Goal: Task Accomplishment & Management: Use online tool/utility

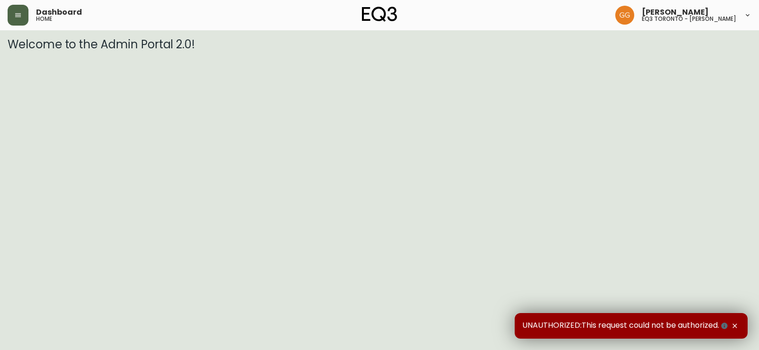
click at [21, 22] on button "button" at bounding box center [18, 15] width 21 height 21
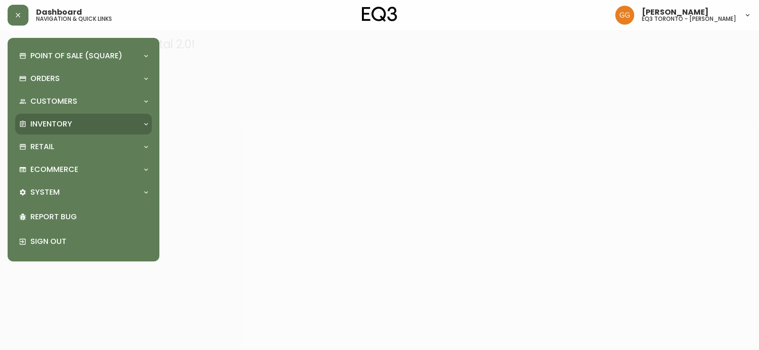
click at [95, 130] on div "Inventory" at bounding box center [83, 124] width 137 height 21
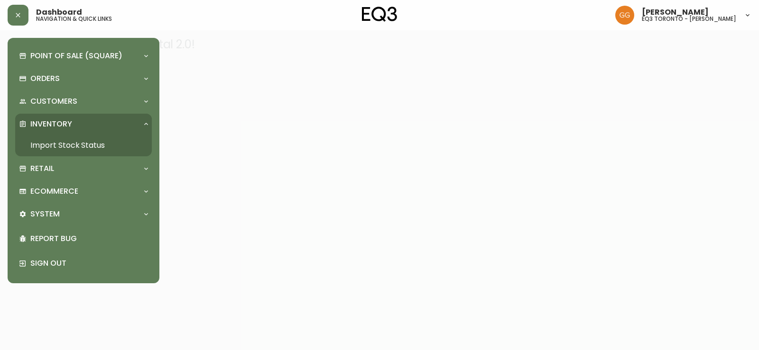
click at [101, 151] on link "Import Stock Status" at bounding box center [83, 146] width 137 height 22
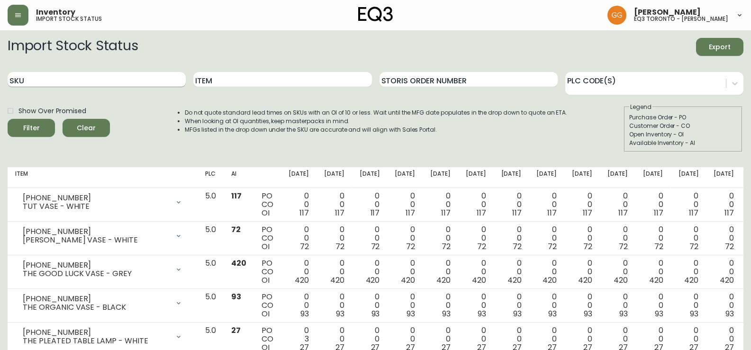
click at [121, 82] on input "SKU" at bounding box center [97, 79] width 178 height 15
paste input "[PHONE_NUMBER]"
type input "[PHONE_NUMBER]"
click at [8, 119] on button "Filter" at bounding box center [31, 128] width 47 height 18
